Goal: Task Accomplishment & Management: Manage account settings

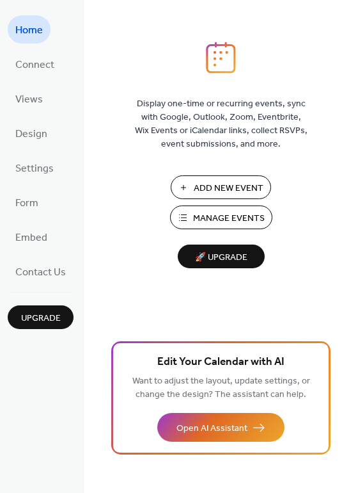
click at [236, 259] on span "🚀 Upgrade" at bounding box center [222, 257] width 72 height 17
click at [236, 190] on span "Add New Event" at bounding box center [229, 188] width 70 height 13
click at [239, 221] on span "Manage Events" at bounding box center [229, 218] width 72 height 13
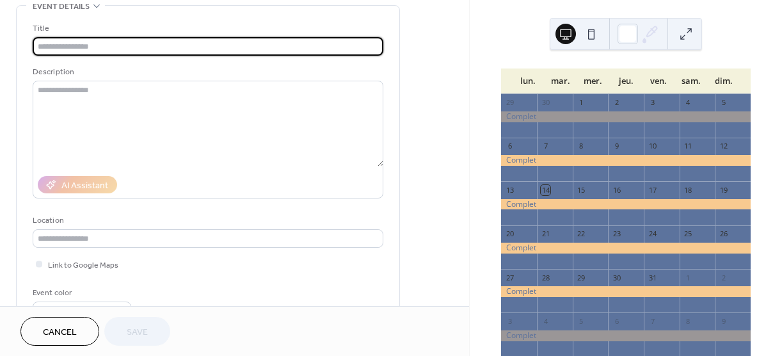
scroll to position [192, 0]
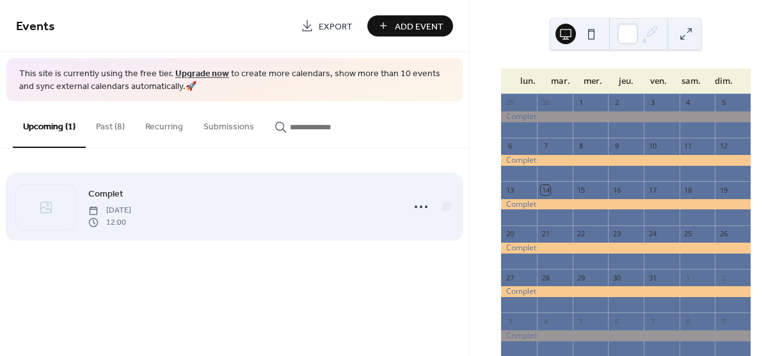
click at [168, 231] on div "Complet [DATE] 12:00" at bounding box center [234, 207] width 437 height 78
click at [131, 216] on span "12:00" at bounding box center [109, 222] width 43 height 12
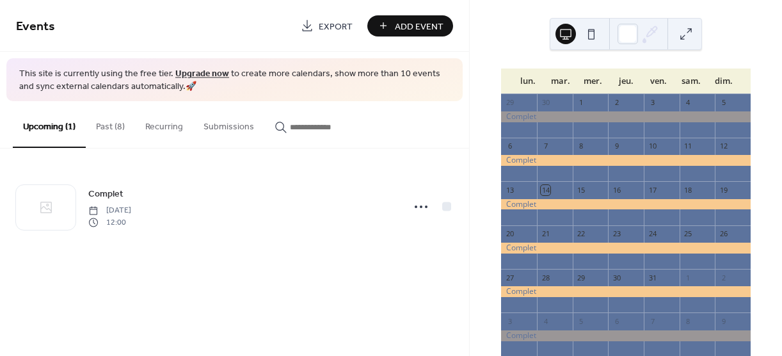
click at [109, 124] on button "Past (8)" at bounding box center [110, 123] width 49 height 45
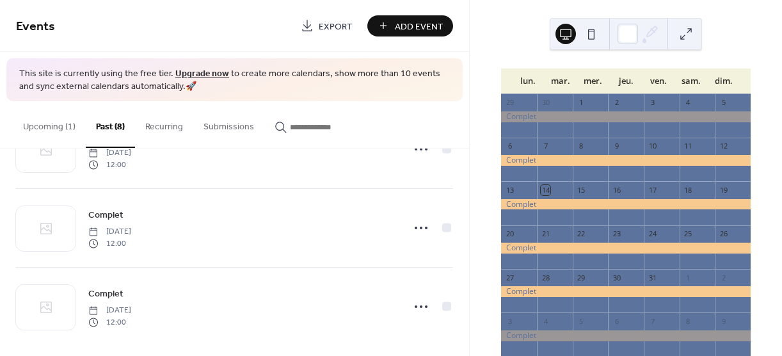
scroll to position [460, 0]
click at [61, 121] on button "Upcoming (1)" at bounding box center [49, 123] width 73 height 45
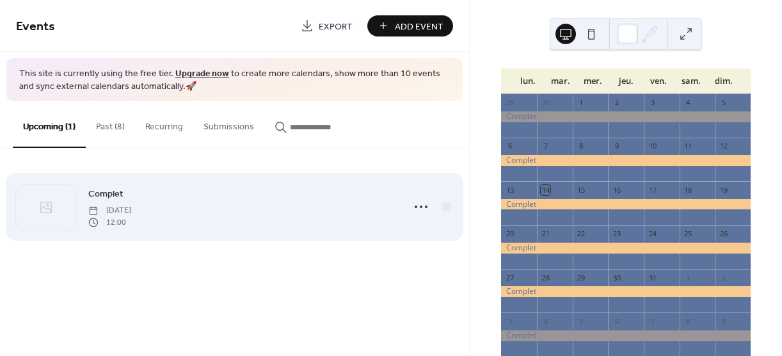
click at [131, 206] on span "[DATE]" at bounding box center [109, 211] width 43 height 12
click at [414, 205] on icon at bounding box center [421, 206] width 20 height 20
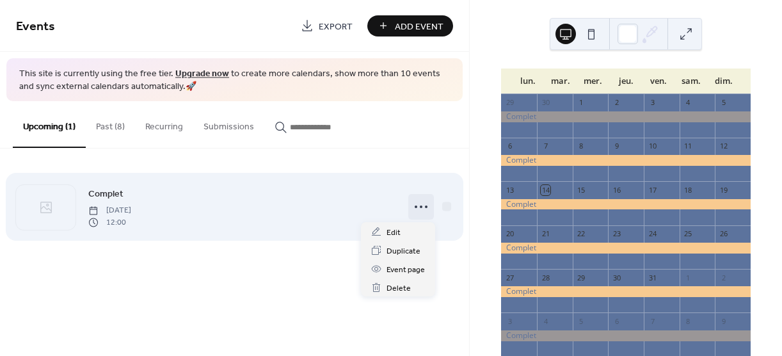
click at [278, 207] on div "Complet [DATE] 12:00" at bounding box center [241, 206] width 307 height 41
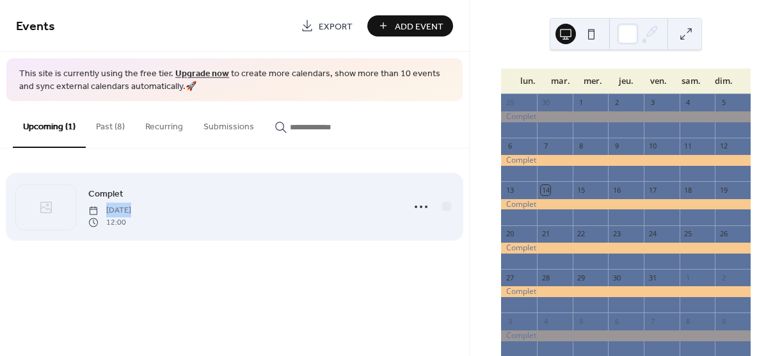
click at [278, 207] on div "Complet [DATE] 12:00" at bounding box center [241, 206] width 307 height 41
click at [401, 216] on div "Complet [DATE] 12:00" at bounding box center [234, 207] width 437 height 78
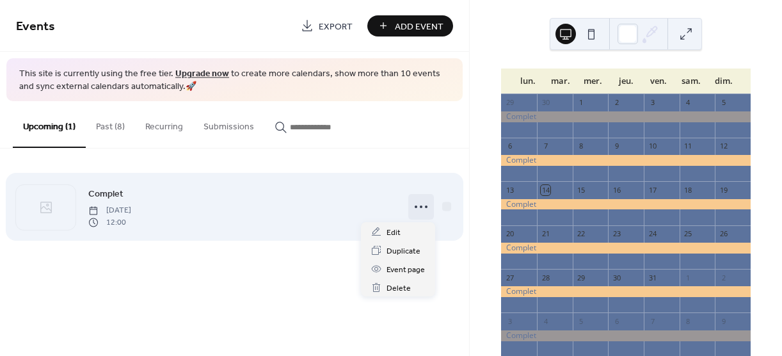
click at [419, 205] on icon at bounding box center [421, 206] width 20 height 20
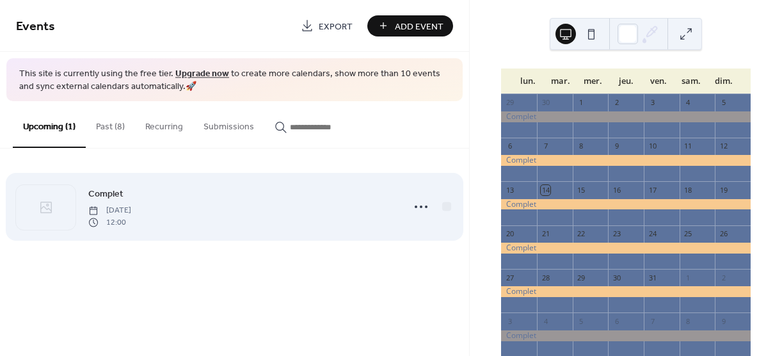
click at [114, 193] on span "Complet" at bounding box center [105, 194] width 35 height 13
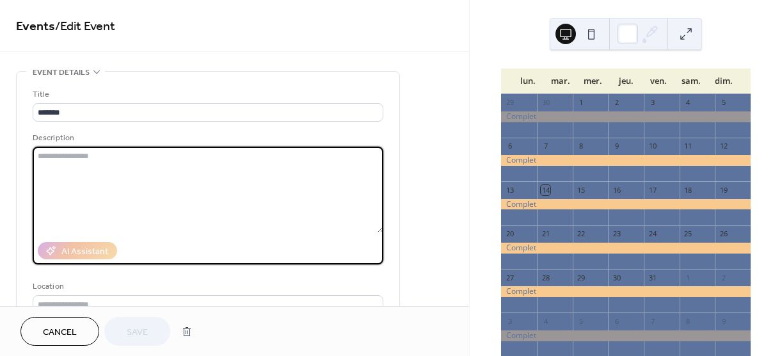
click at [114, 193] on textarea at bounding box center [208, 190] width 351 height 86
click at [51, 328] on span "Cancel" at bounding box center [60, 332] width 34 height 13
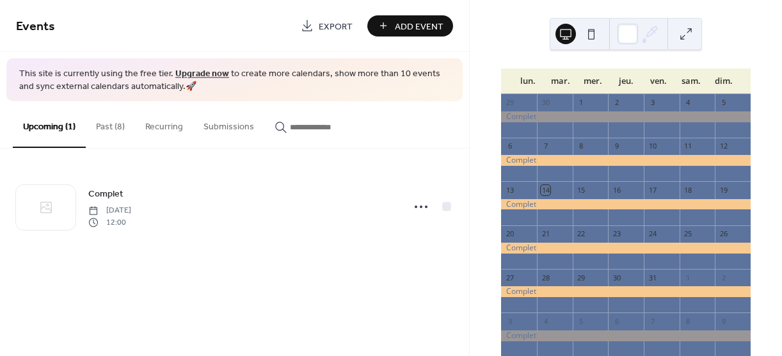
click at [114, 125] on button "Past (8)" at bounding box center [110, 123] width 49 height 45
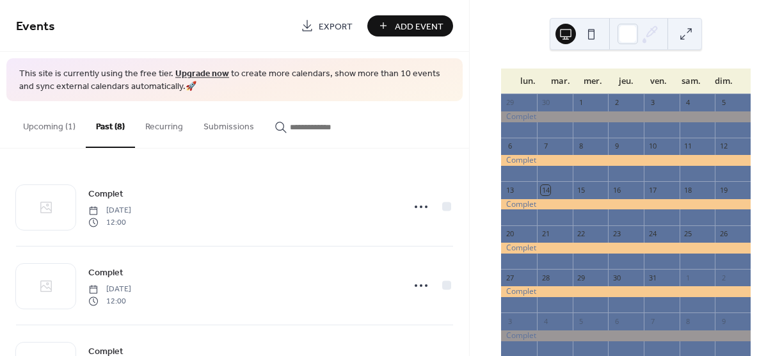
click at [172, 127] on button "Recurring" at bounding box center [164, 123] width 58 height 45
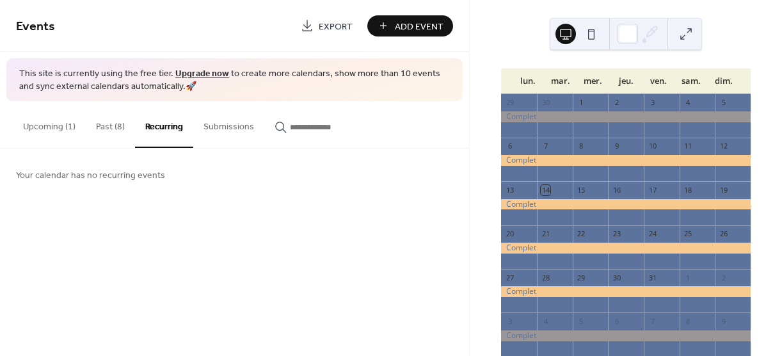
click at [57, 125] on button "Upcoming (1)" at bounding box center [49, 123] width 73 height 45
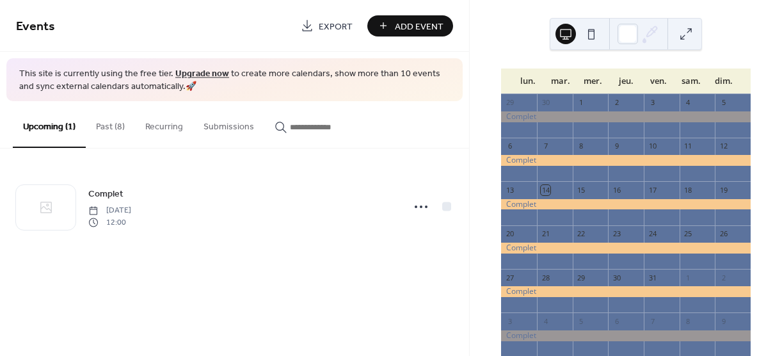
click at [428, 28] on span "Add Event" at bounding box center [419, 26] width 49 height 13
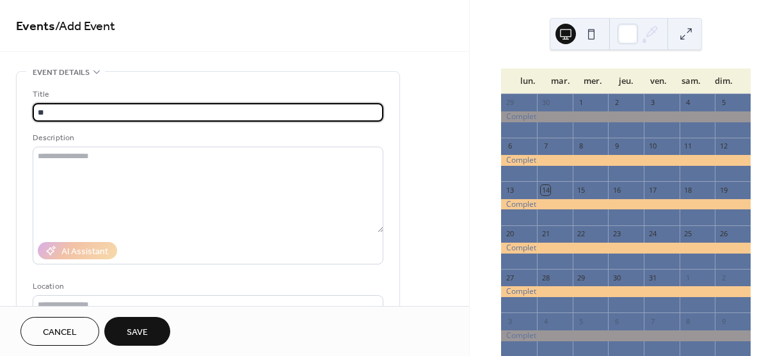
type input "*"
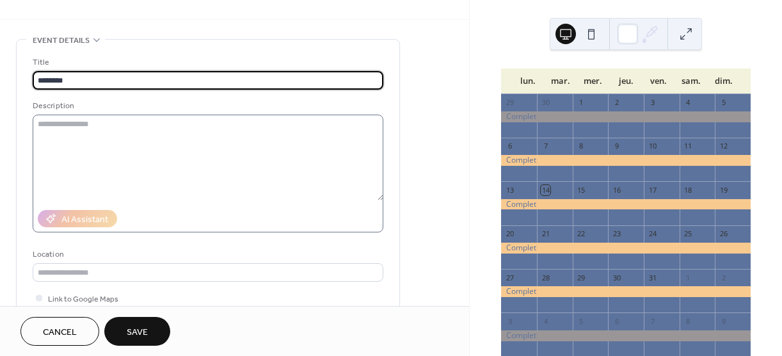
scroll to position [128, 0]
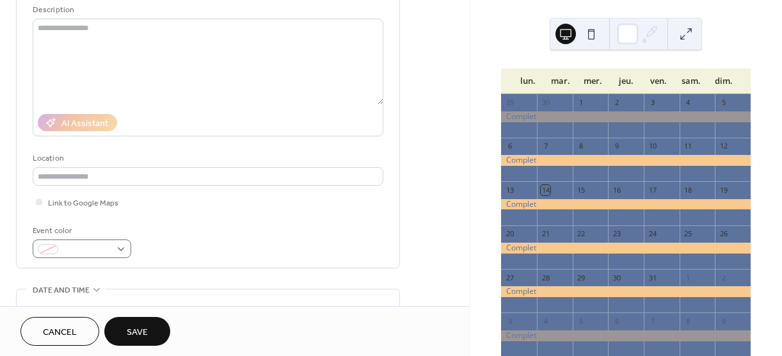
type input "*******"
click at [125, 255] on div at bounding box center [82, 248] width 99 height 19
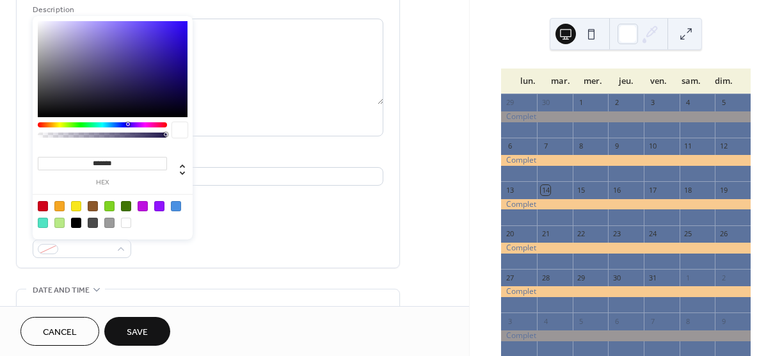
click at [38, 207] on div at bounding box center [43, 206] width 10 height 10
type input "*******"
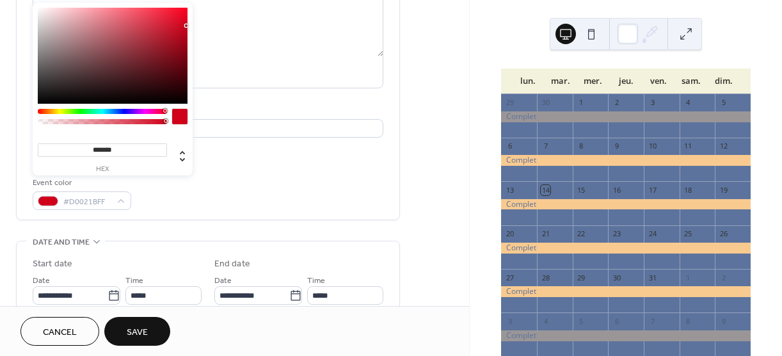
scroll to position [192, 0]
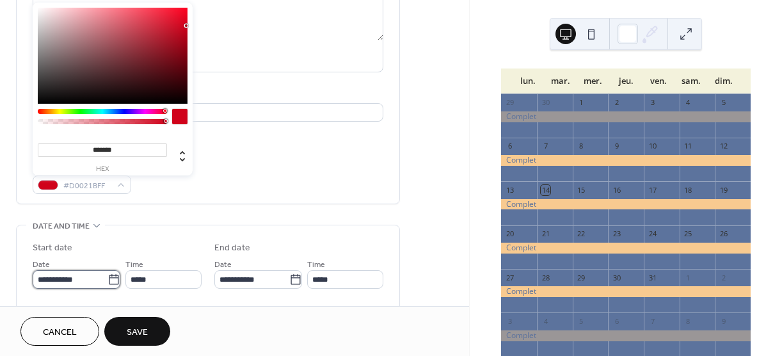
click at [92, 277] on input "**********" at bounding box center [70, 279] width 75 height 19
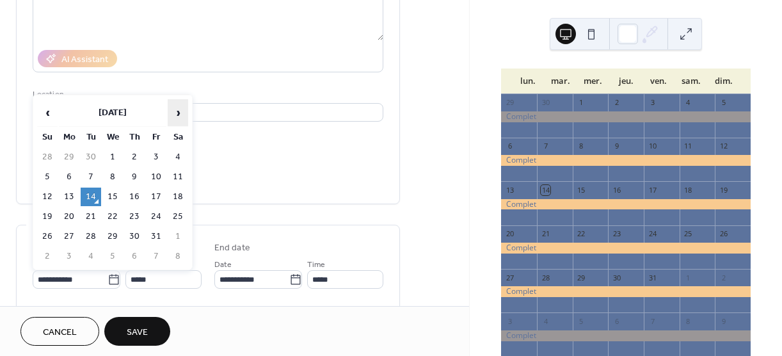
click at [182, 110] on span "›" at bounding box center [177, 113] width 19 height 26
click at [92, 218] on td "23" at bounding box center [91, 216] width 20 height 19
type input "**********"
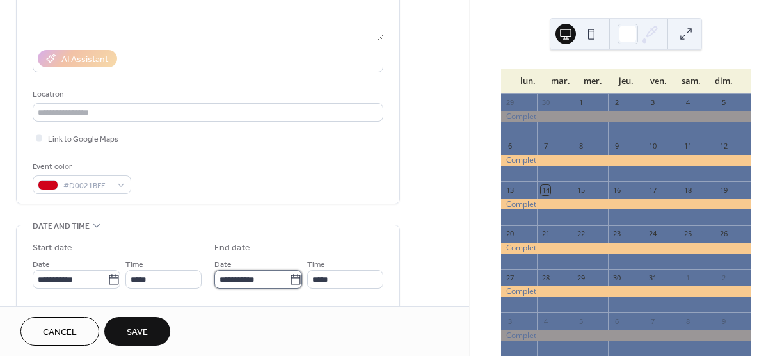
click at [252, 276] on input "**********" at bounding box center [251, 279] width 75 height 19
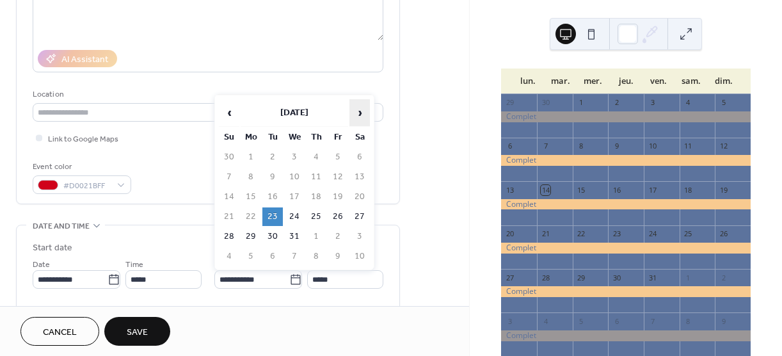
click at [359, 111] on span "›" at bounding box center [359, 113] width 19 height 26
click at [223, 173] on td "4" at bounding box center [229, 177] width 20 height 19
type input "**********"
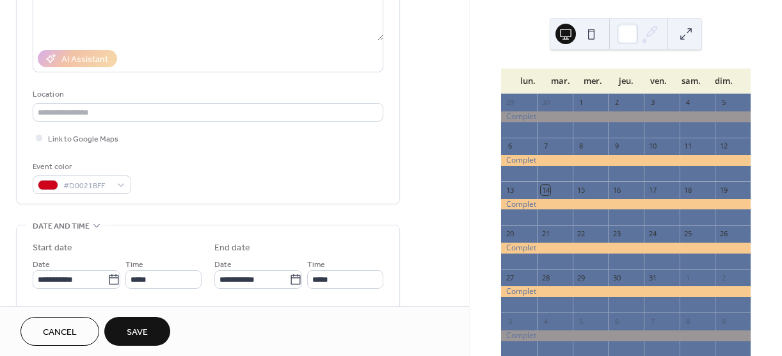
click at [133, 330] on span "Save" at bounding box center [137, 332] width 21 height 13
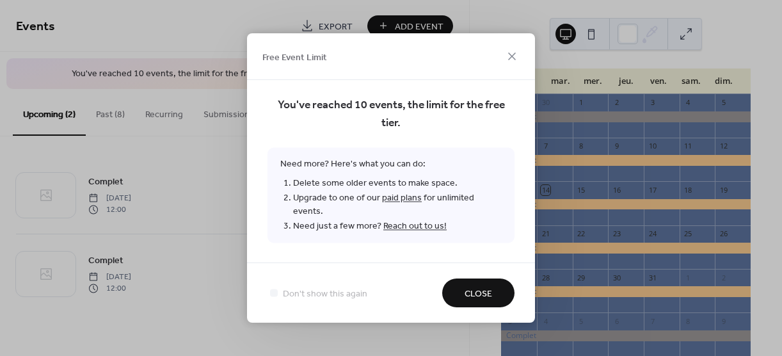
click at [486, 292] on span "Close" at bounding box center [479, 293] width 28 height 13
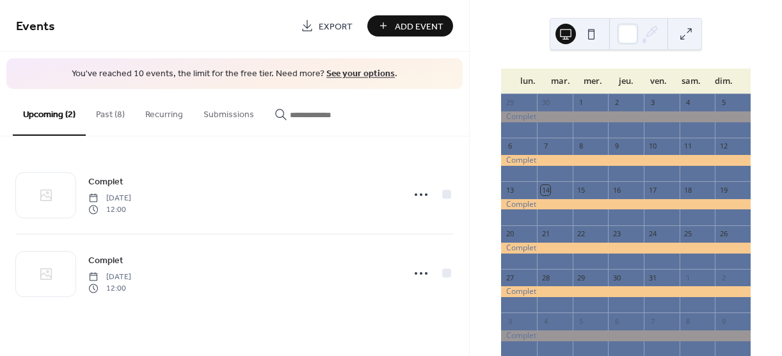
click at [109, 109] on button "Past (8)" at bounding box center [110, 111] width 49 height 45
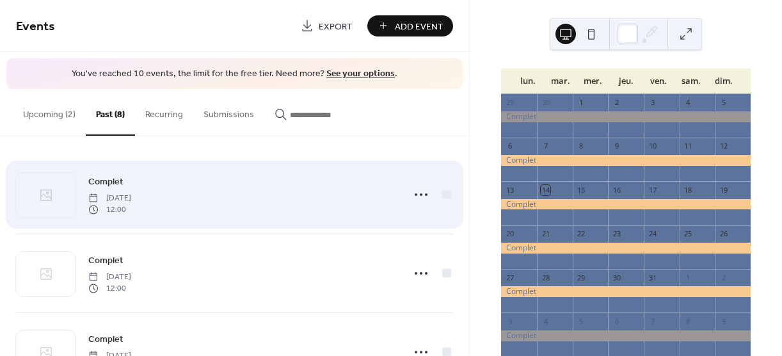
click at [106, 183] on span "Complet" at bounding box center [105, 181] width 35 height 13
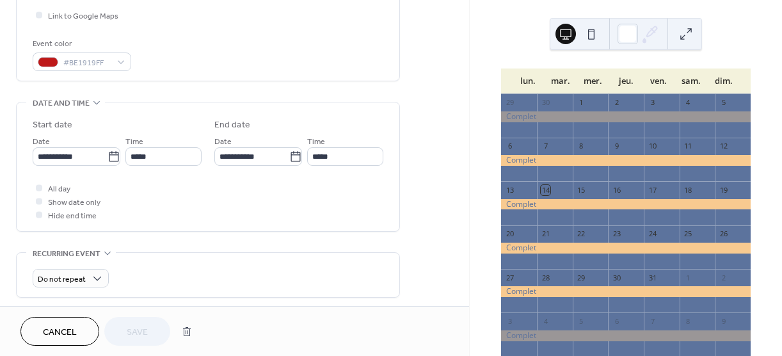
scroll to position [320, 0]
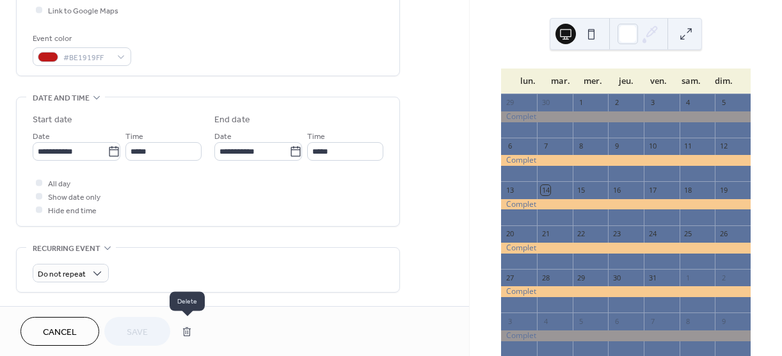
click at [186, 331] on button "button" at bounding box center [186, 332] width 23 height 26
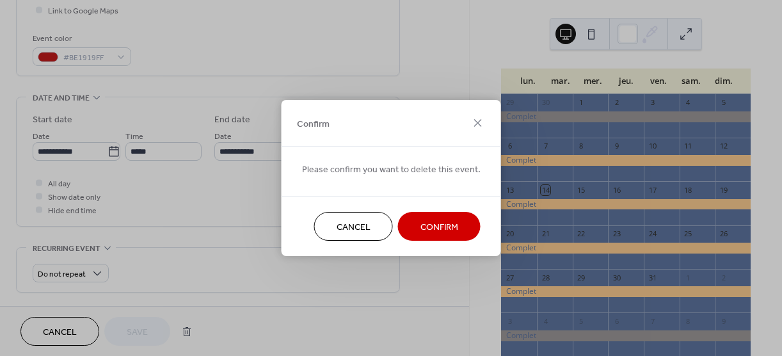
click at [420, 228] on span "Confirm" at bounding box center [439, 227] width 38 height 13
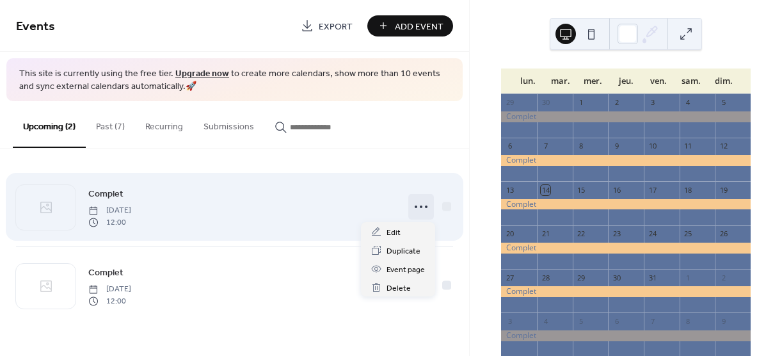
click at [419, 207] on icon at bounding box center [421, 206] width 20 height 20
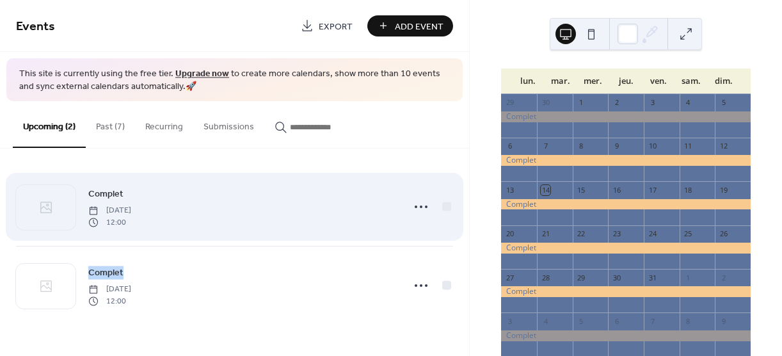
click at [109, 195] on span "Complet" at bounding box center [105, 194] width 35 height 13
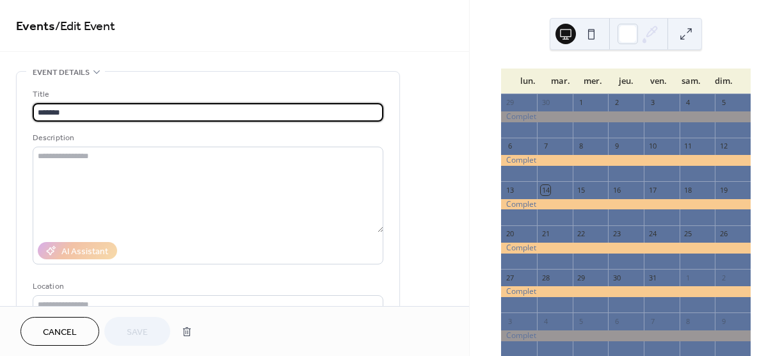
click at [76, 330] on span "Cancel" at bounding box center [60, 332] width 34 height 13
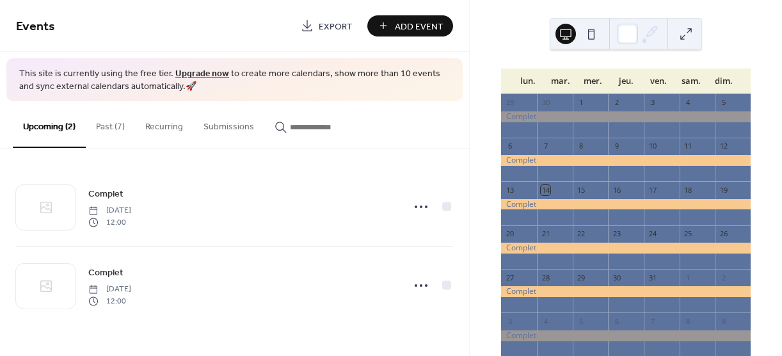
click at [110, 127] on button "Past (7)" at bounding box center [110, 123] width 49 height 45
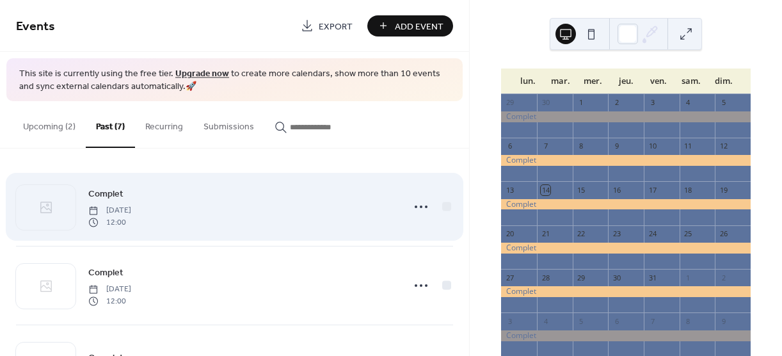
click at [106, 193] on span "Complet" at bounding box center [105, 194] width 35 height 13
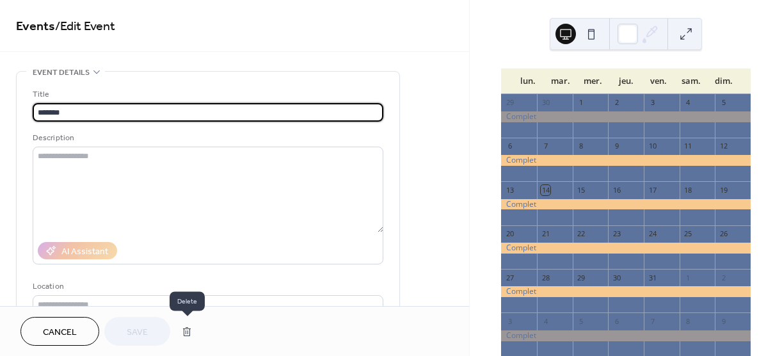
click at [188, 332] on button "button" at bounding box center [186, 332] width 23 height 26
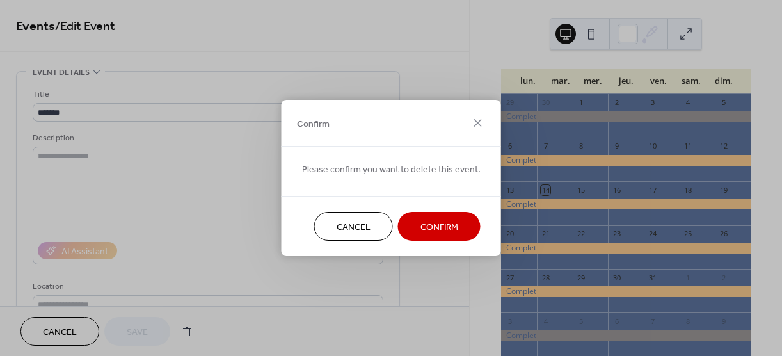
click at [442, 221] on span "Confirm" at bounding box center [439, 227] width 38 height 13
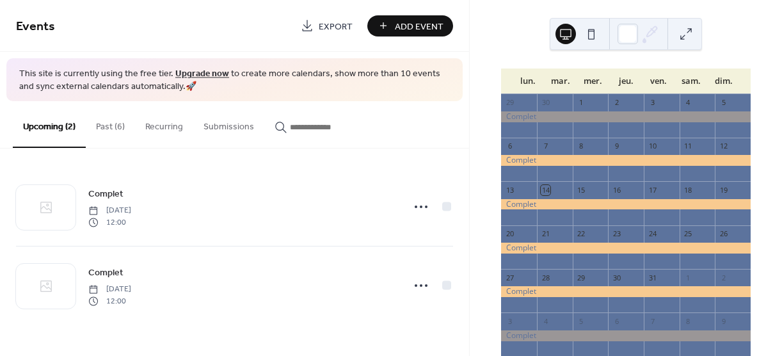
click at [111, 127] on button "Past (6)" at bounding box center [110, 123] width 49 height 45
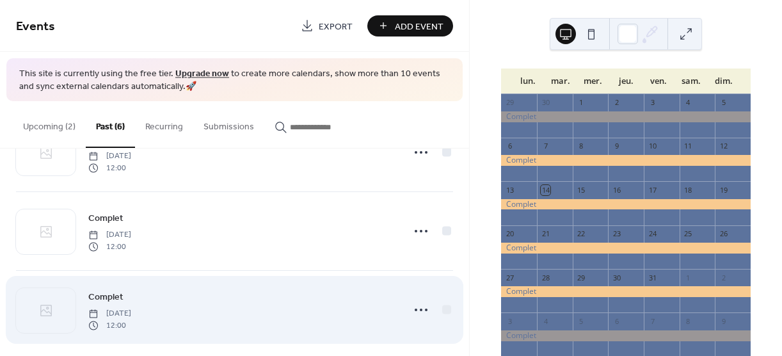
scroll to position [303, 0]
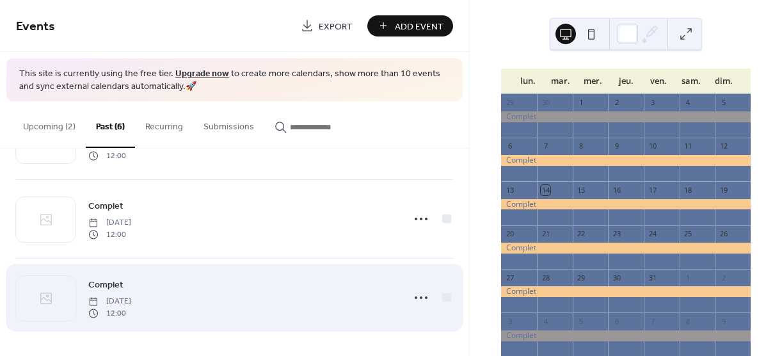
click at [110, 284] on span "Complet" at bounding box center [105, 284] width 35 height 13
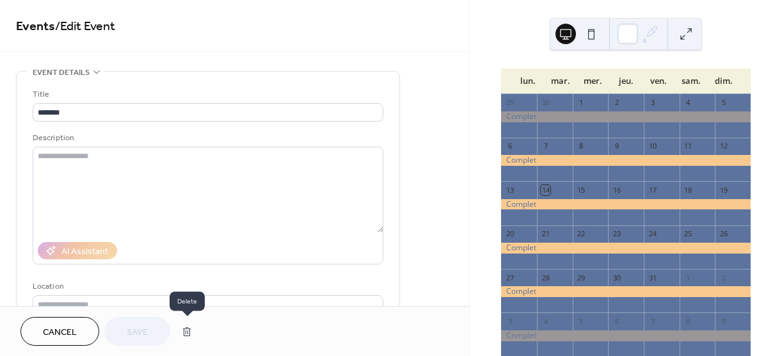
click at [188, 330] on button "button" at bounding box center [186, 332] width 23 height 26
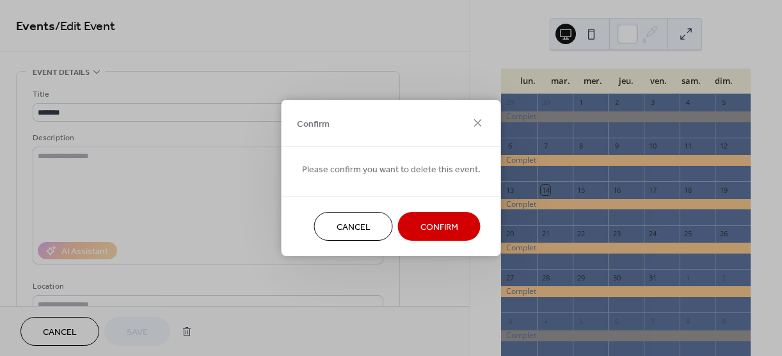
click at [440, 228] on span "Confirm" at bounding box center [439, 227] width 38 height 13
